Goal: Information Seeking & Learning: Learn about a topic

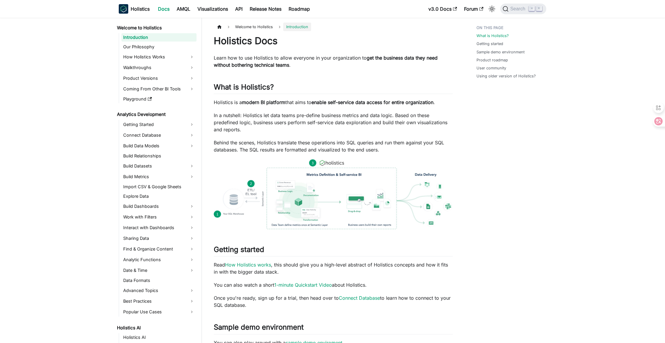
click at [173, 100] on link "Playground" at bounding box center [158, 99] width 75 height 8
click at [81, 131] on aside "Welcome to Holistics Introduction Our Philosophy How Holistics Works Walkthroug…" at bounding box center [101, 311] width 202 height 622
click at [87, 106] on aside "Welcome to Holistics Introduction Our Philosophy How Holistics Works Walkthroug…" at bounding box center [101, 311] width 202 height 622
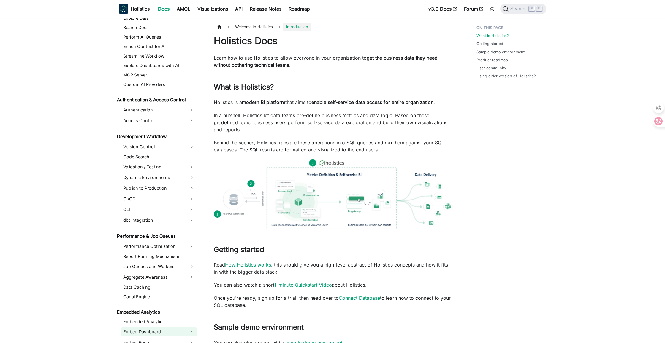
scroll to position [393, 0]
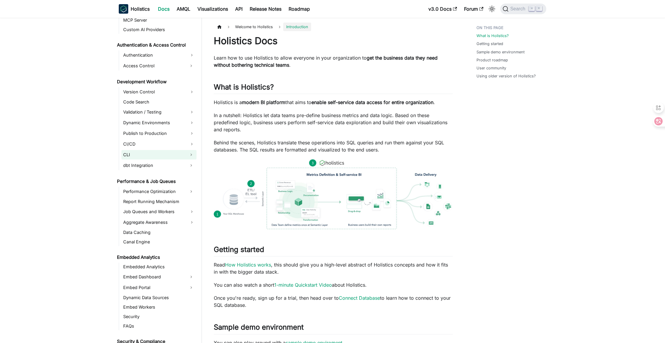
click at [158, 158] on link "CLI" at bounding box center [153, 154] width 64 height 9
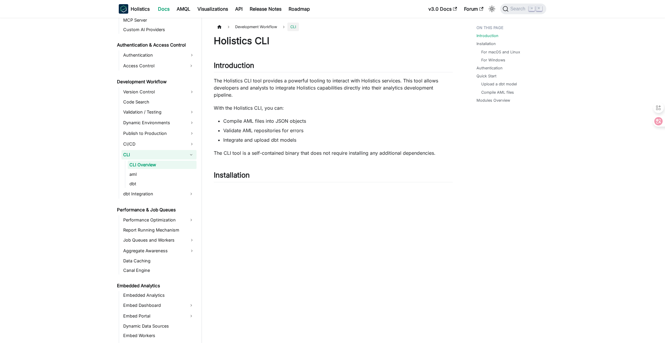
click at [163, 166] on link "CLI Overview" at bounding box center [162, 165] width 69 height 8
click at [147, 192] on link "dbt Integration" at bounding box center [153, 193] width 64 height 9
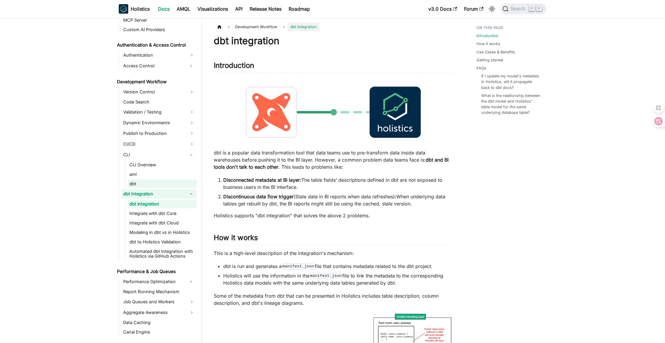
click at [150, 182] on link "dbt" at bounding box center [162, 184] width 69 height 8
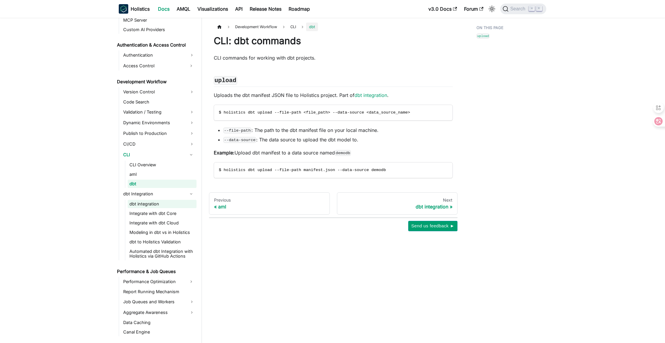
click at [166, 204] on link "dbt integration" at bounding box center [162, 204] width 69 height 8
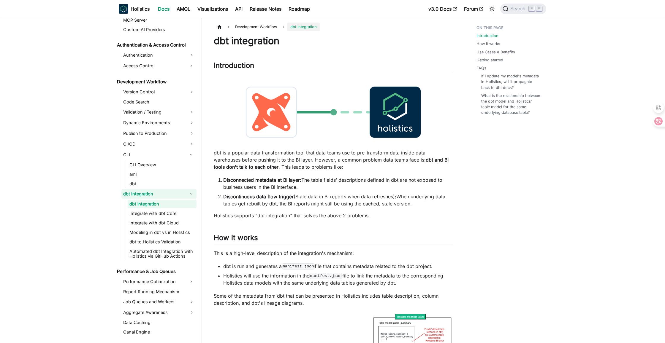
scroll to position [116, 0]
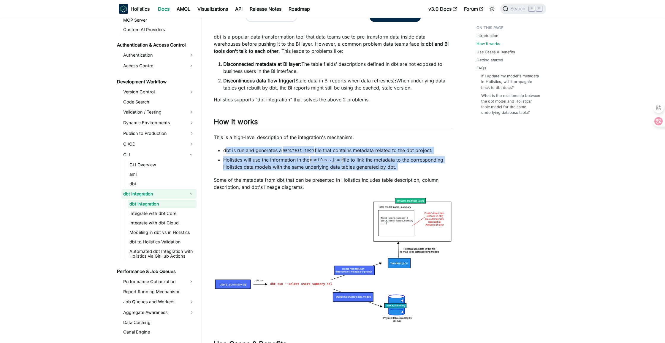
drag, startPoint x: 228, startPoint y: 153, endPoint x: 259, endPoint y: 171, distance: 35.6
click at [259, 171] on div "dbt integration Introduction ​ dbt is a popular data transformation tool that d…" at bounding box center [333, 280] width 239 height 723
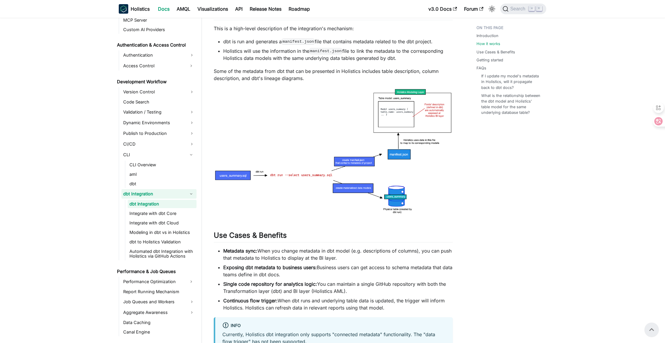
scroll to position [209, 0]
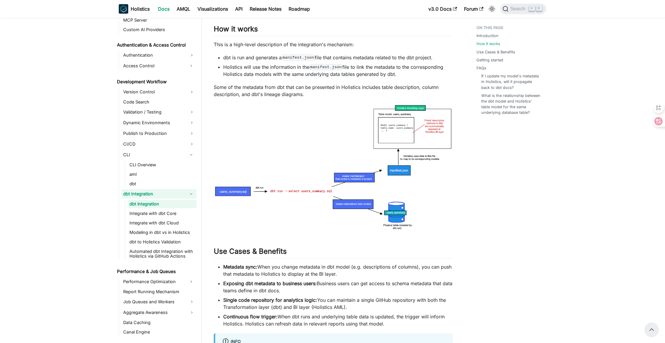
click at [334, 197] on img at bounding box center [333, 168] width 239 height 128
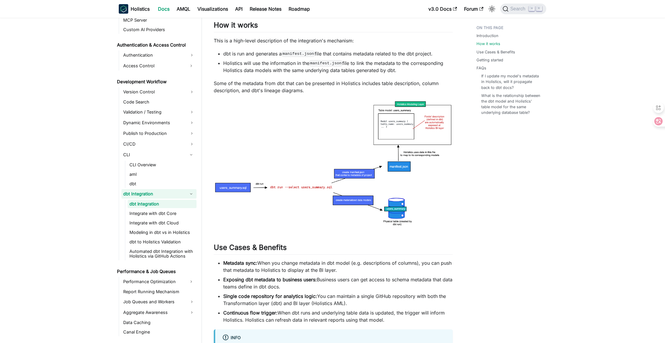
scroll to position [242, 0]
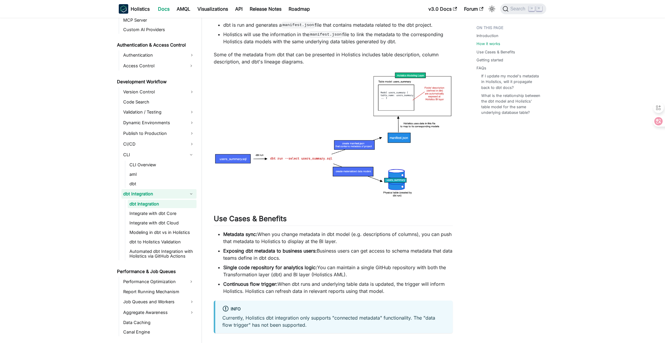
click at [396, 167] on img at bounding box center [333, 135] width 239 height 128
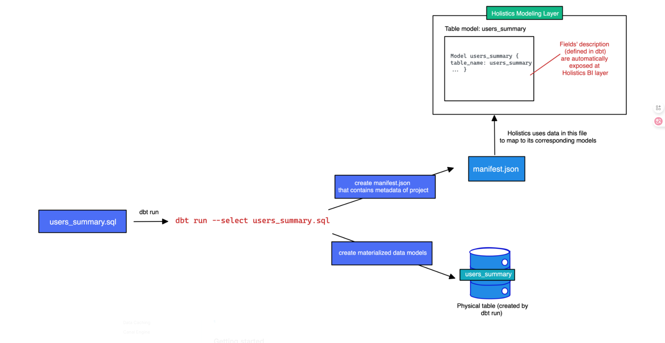
scroll to position [253, 0]
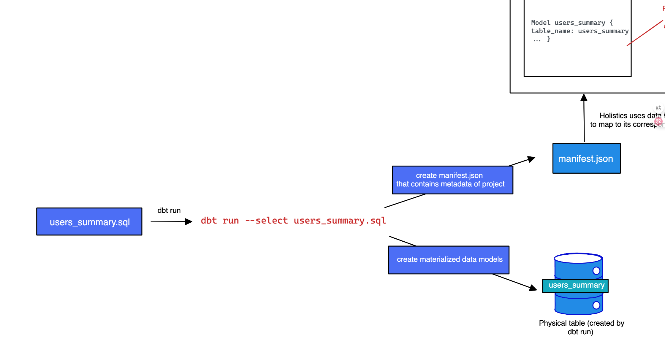
drag, startPoint x: 304, startPoint y: 215, endPoint x: 275, endPoint y: 180, distance: 44.7
click at [275, 180] on img at bounding box center [389, 149] width 714 height 382
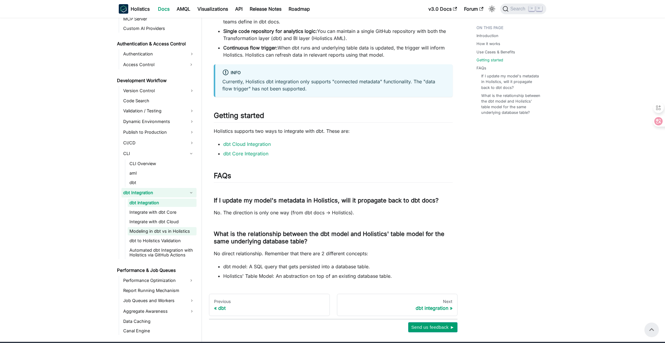
scroll to position [477, 0]
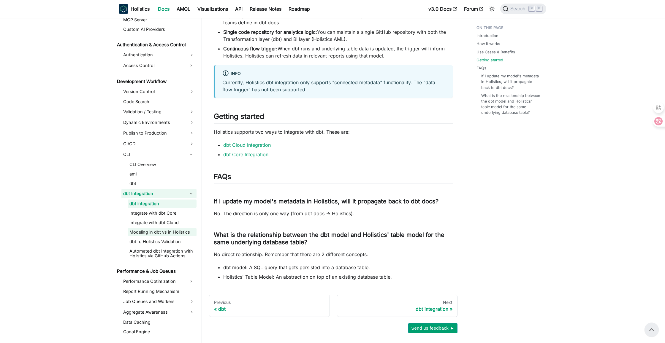
click at [163, 233] on link "Modeling in dbt vs in Holistics" at bounding box center [162, 232] width 69 height 8
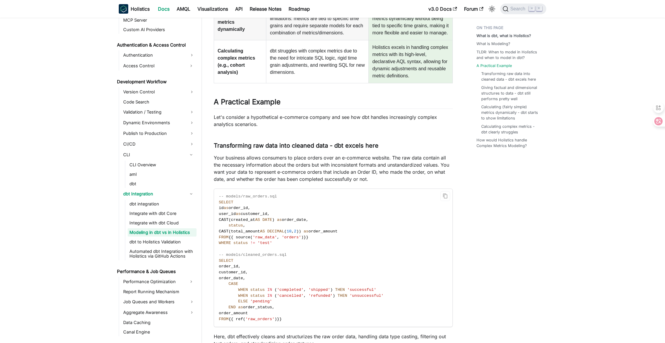
scroll to position [593, 0]
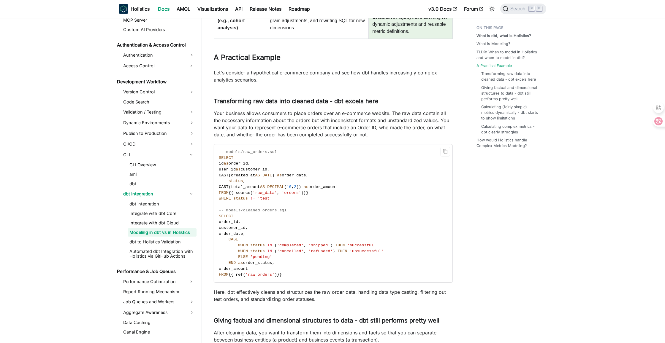
drag, startPoint x: 264, startPoint y: 163, endPoint x: 286, endPoint y: 212, distance: 53.4
click at [281, 213] on code "-- models/raw_orders.sql SELECT id as order_id , user_id as customer_id , CAST …" at bounding box center [332, 213] width 237 height 138
click at [291, 209] on code "-- models/raw_orders.sql SELECT id as order_id , user_id as customer_id , CAST …" at bounding box center [332, 213] width 237 height 138
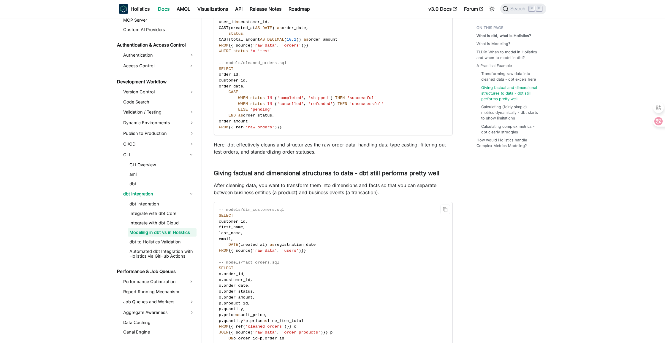
scroll to position [814, 0]
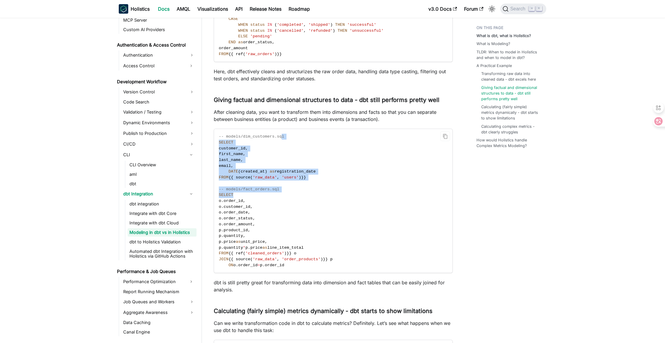
drag, startPoint x: 281, startPoint y: 136, endPoint x: 315, endPoint y: 202, distance: 73.5
click at [313, 201] on code "-- models/dim_customers.sql SELECT customer_id , first_name , last_name , email…" at bounding box center [332, 201] width 237 height 144
click at [318, 200] on code "-- models/dim_customers.sql SELECT customer_id , first_name , last_name , email…" at bounding box center [332, 201] width 237 height 144
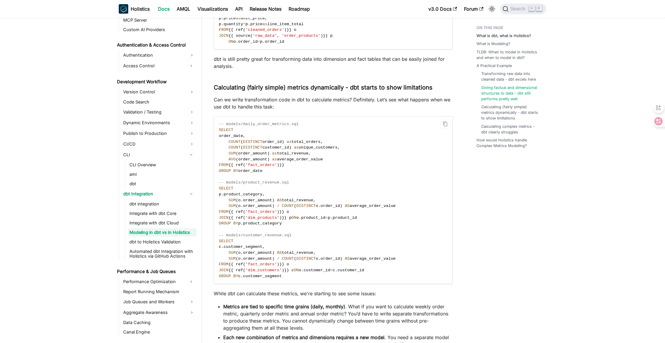
scroll to position [1062, 0]
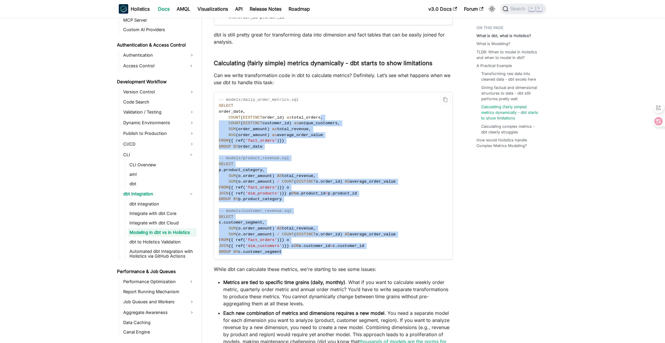
drag, startPoint x: 325, startPoint y: 120, endPoint x: 331, endPoint y: 255, distance: 135.7
click at [330, 255] on code "-- models/daily_order_metrics.sql SELECT order_date , COUNT ( DISTINCT order_id…" at bounding box center [332, 175] width 237 height 167
click at [331, 255] on code "-- models/daily_order_metrics.sql SELECT order_date , COUNT ( DISTINCT order_id…" at bounding box center [332, 175] width 237 height 167
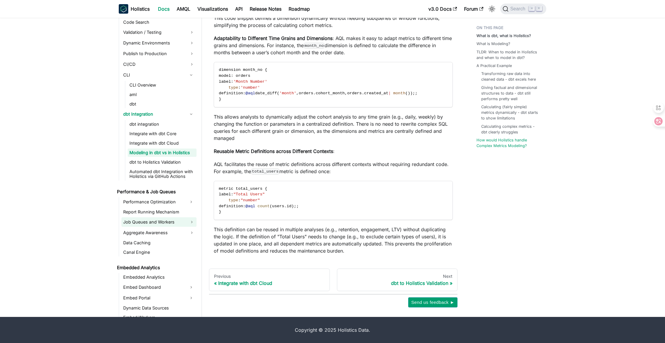
scroll to position [495, 0]
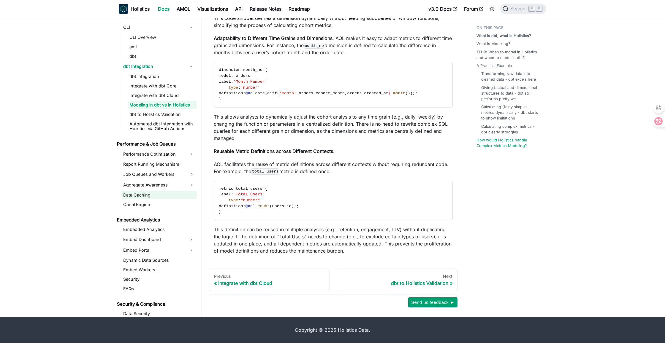
click at [161, 193] on link "Data Caching" at bounding box center [158, 195] width 75 height 8
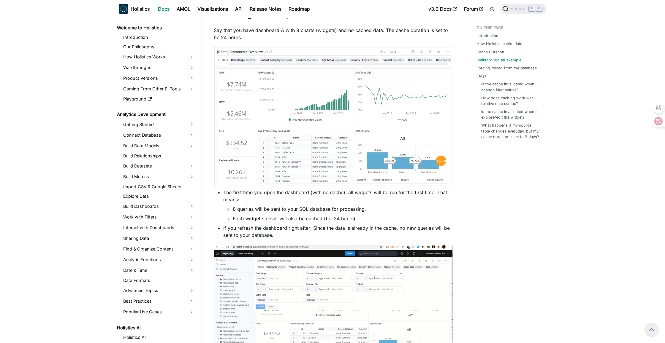
scroll to position [352, 0]
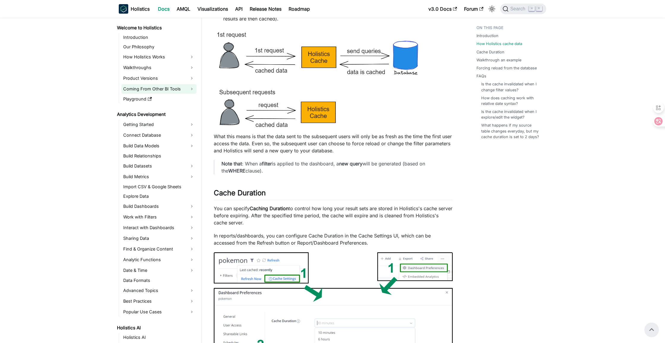
click at [162, 93] on link "Coming From Other BI Tools" at bounding box center [158, 88] width 75 height 9
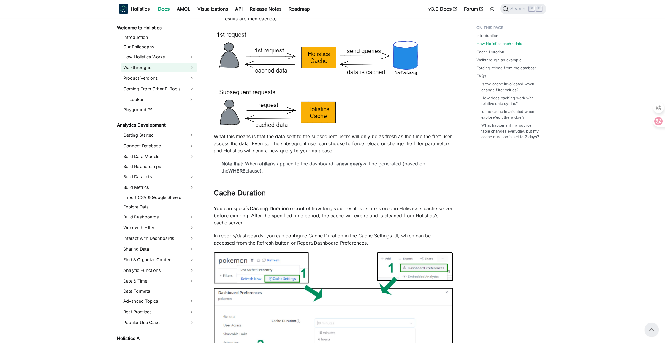
click at [150, 65] on link "Walkthroughs" at bounding box center [158, 67] width 75 height 9
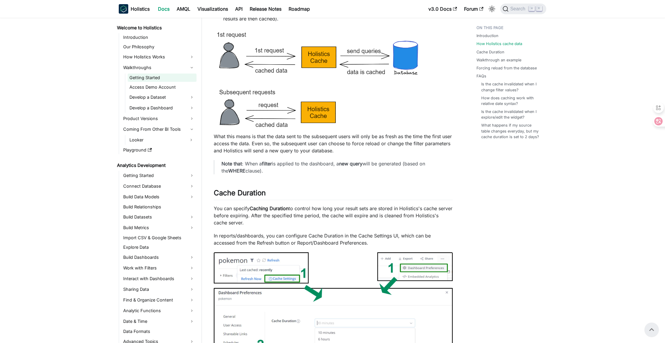
click at [178, 80] on link "Getting Started" at bounding box center [162, 78] width 69 height 8
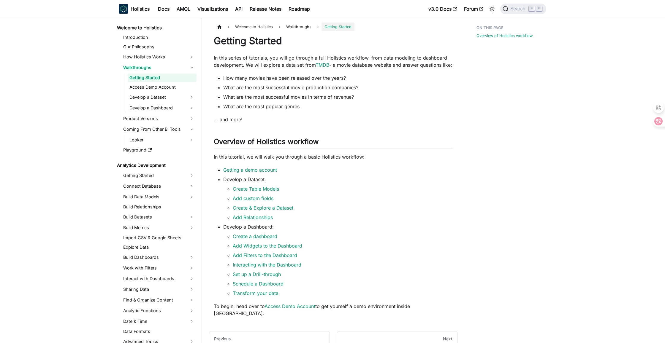
click at [473, 144] on div "Overview of Holistics workflow" at bounding box center [508, 197] width 88 height 348
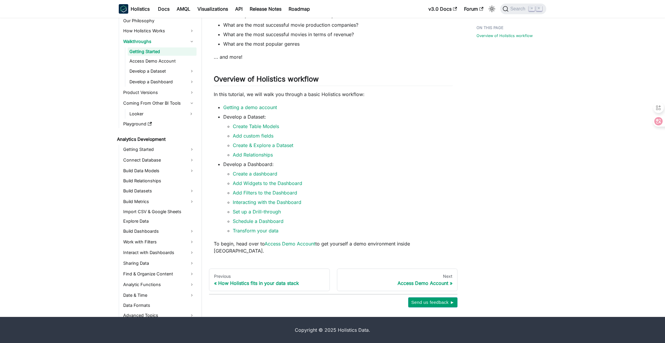
drag, startPoint x: 487, startPoint y: 140, endPoint x: 483, endPoint y: 143, distance: 4.6
click at [487, 140] on div "Overview of Holistics workflow" at bounding box center [508, 134] width 88 height 348
click at [439, 158] on li "Add Relationships" at bounding box center [343, 154] width 220 height 7
click at [488, 180] on div "Overview of Holistics workflow" at bounding box center [508, 134] width 88 height 348
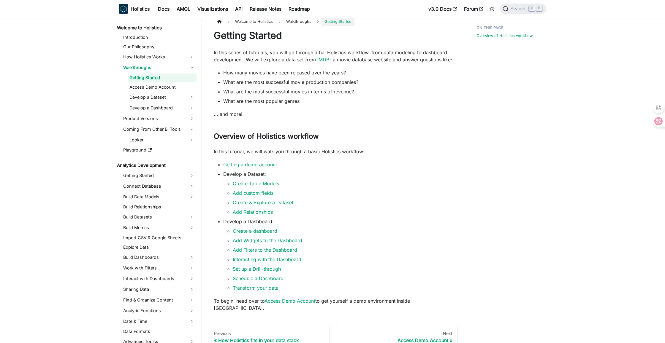
scroll to position [0, 0]
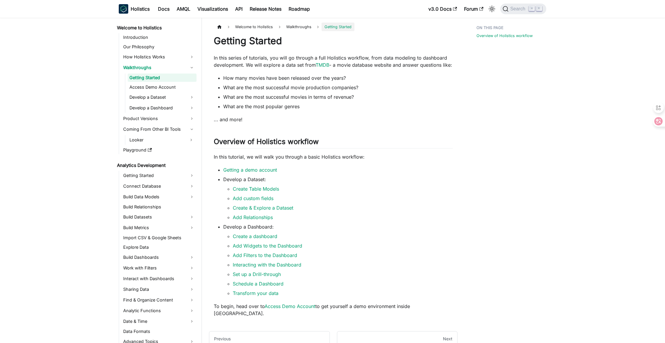
click at [507, 173] on div "Overview of Holistics workflow" at bounding box center [508, 197] width 88 height 348
